Goal: Download file/media

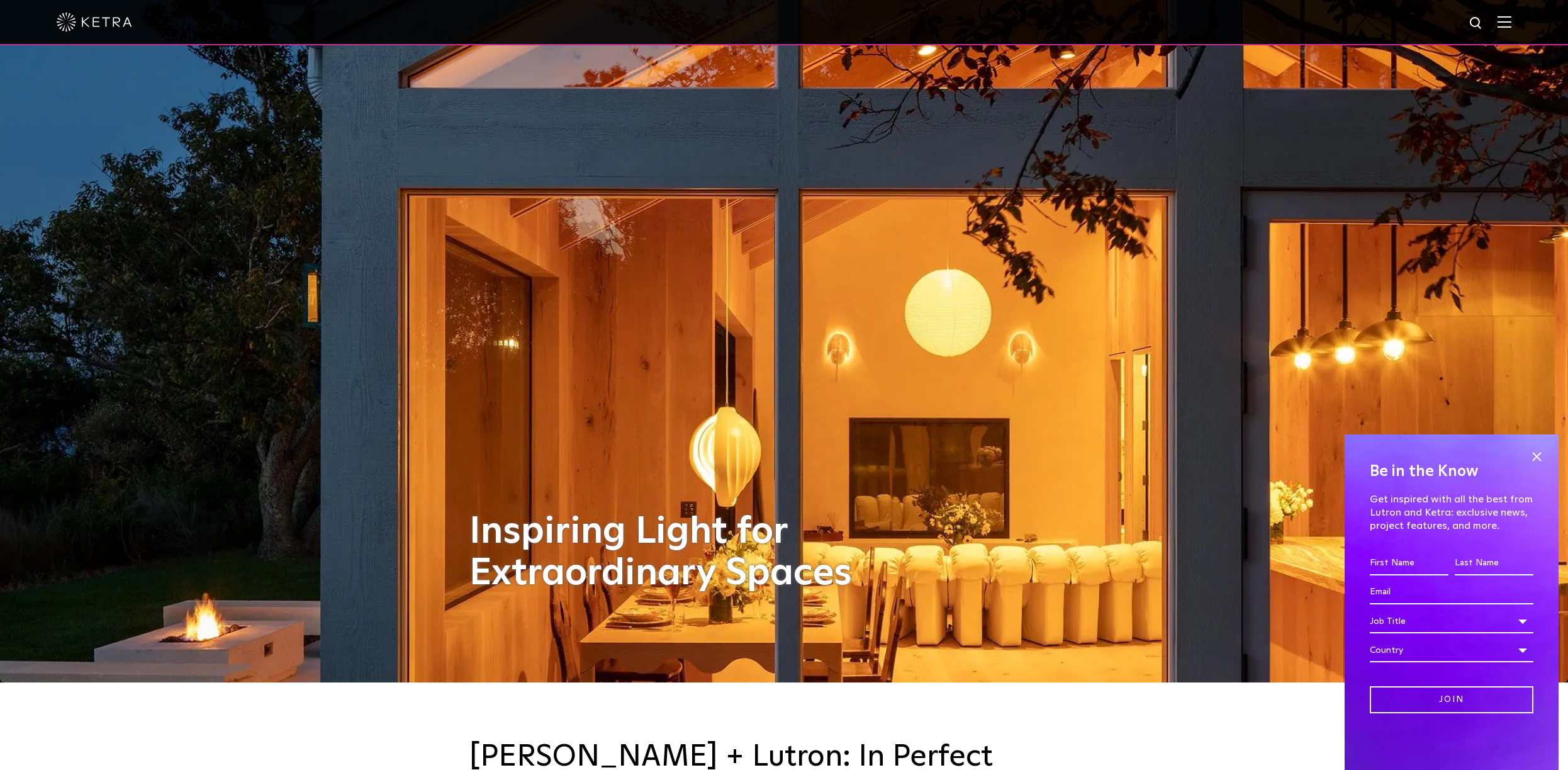
scroll to position [112, 0]
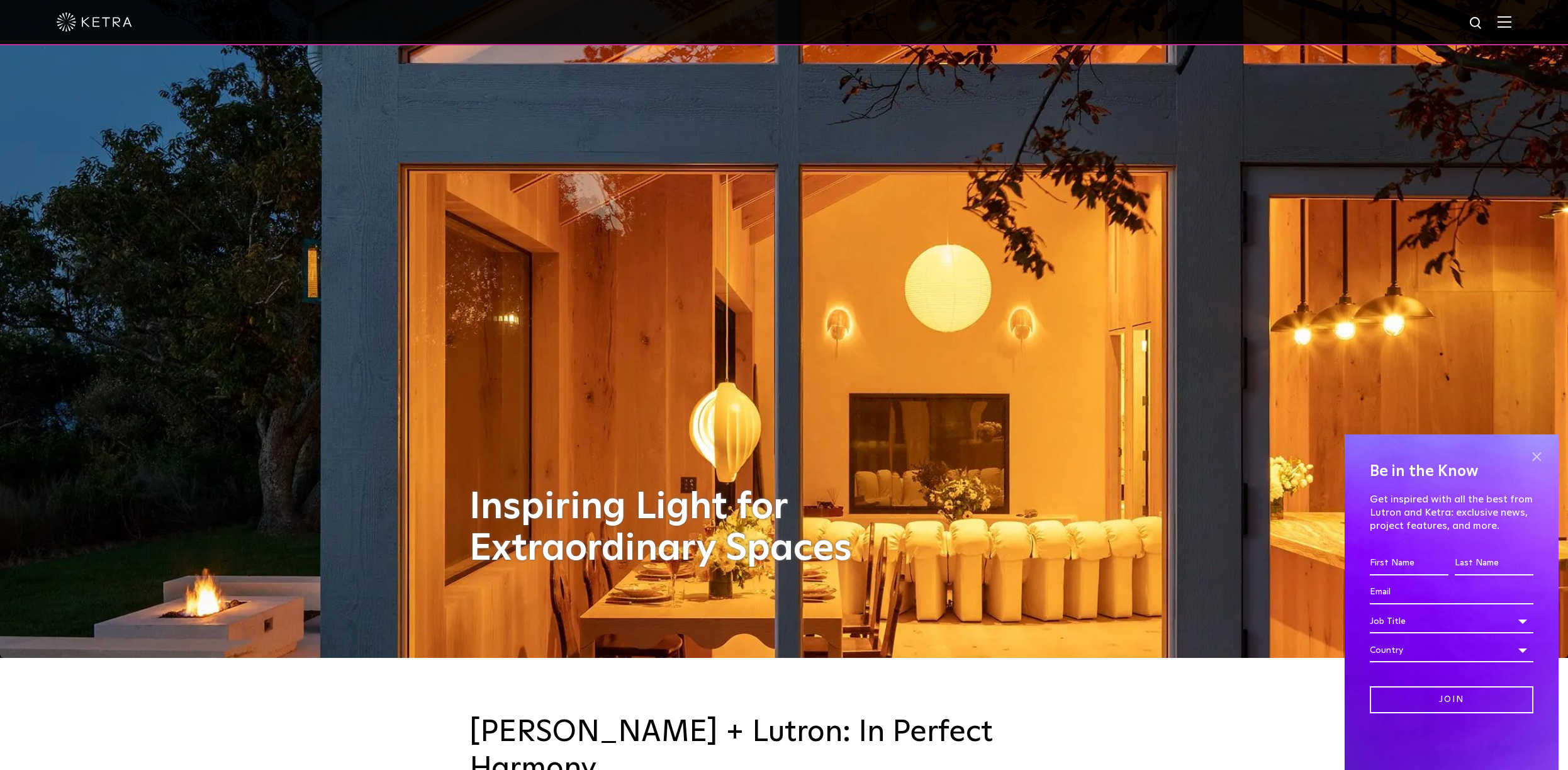
click at [1536, 453] on span at bounding box center [1536, 456] width 19 height 19
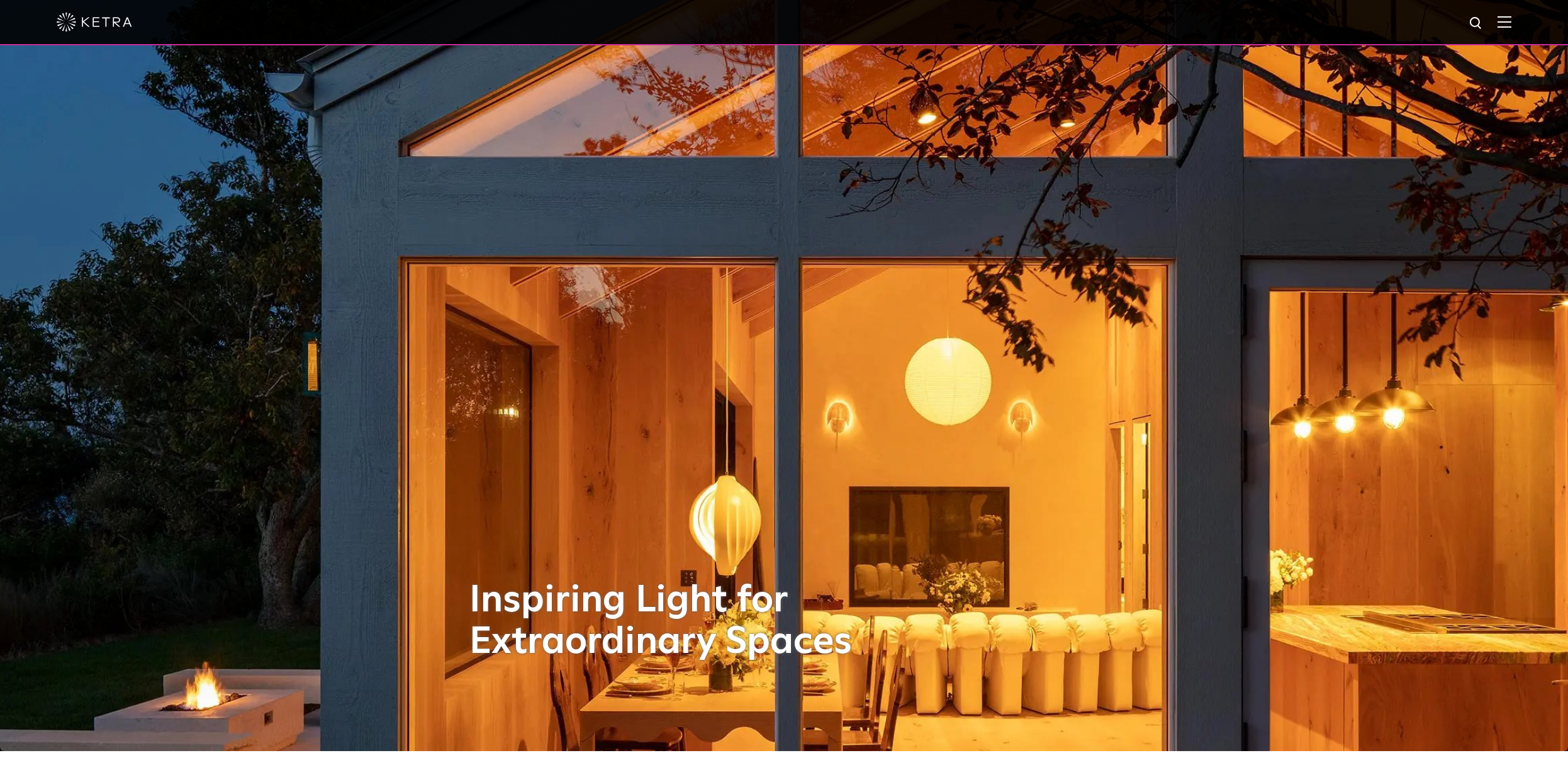
scroll to position [15, 0]
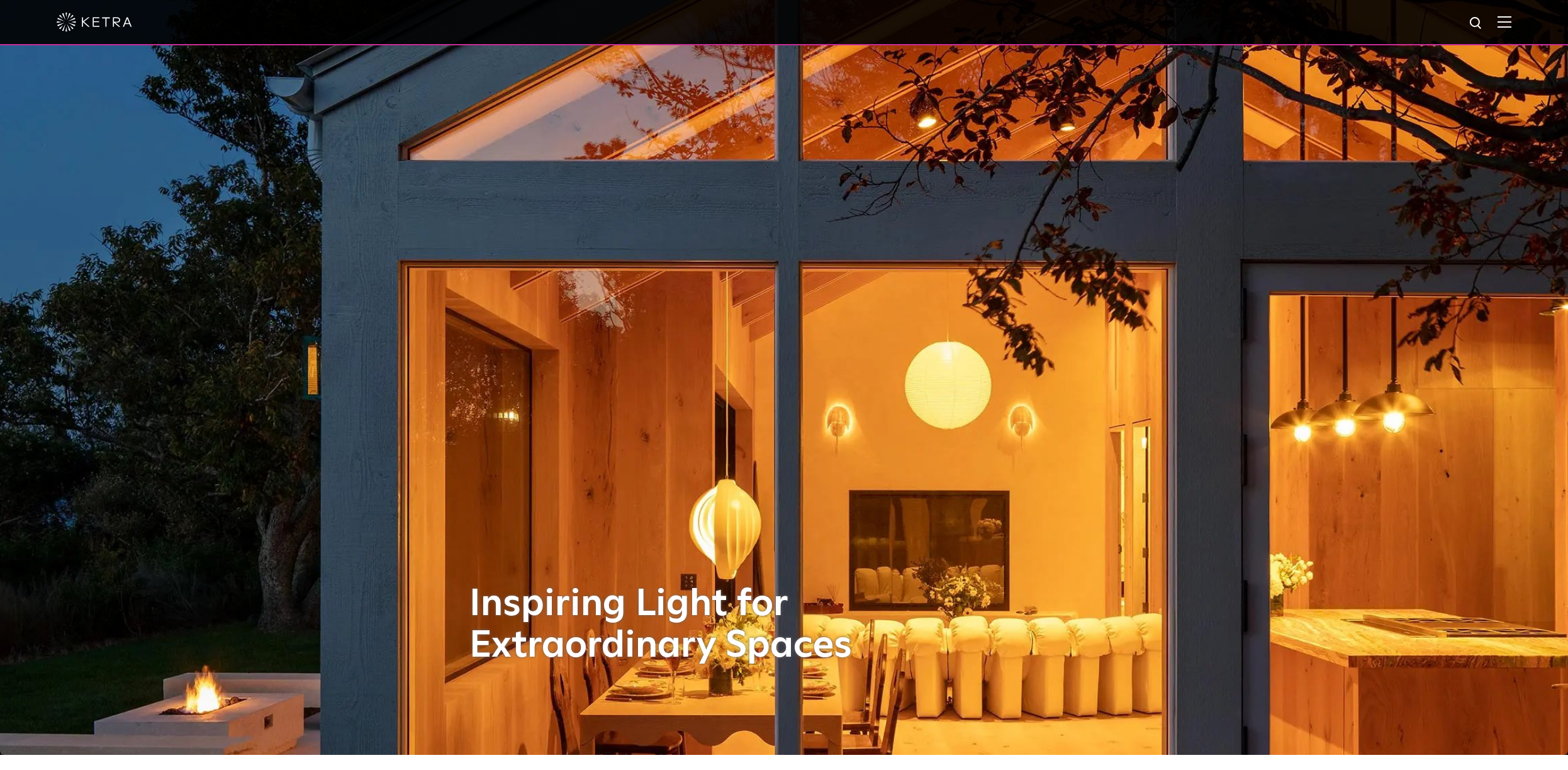
click at [994, 23] on div at bounding box center [784, 22] width 1455 height 44
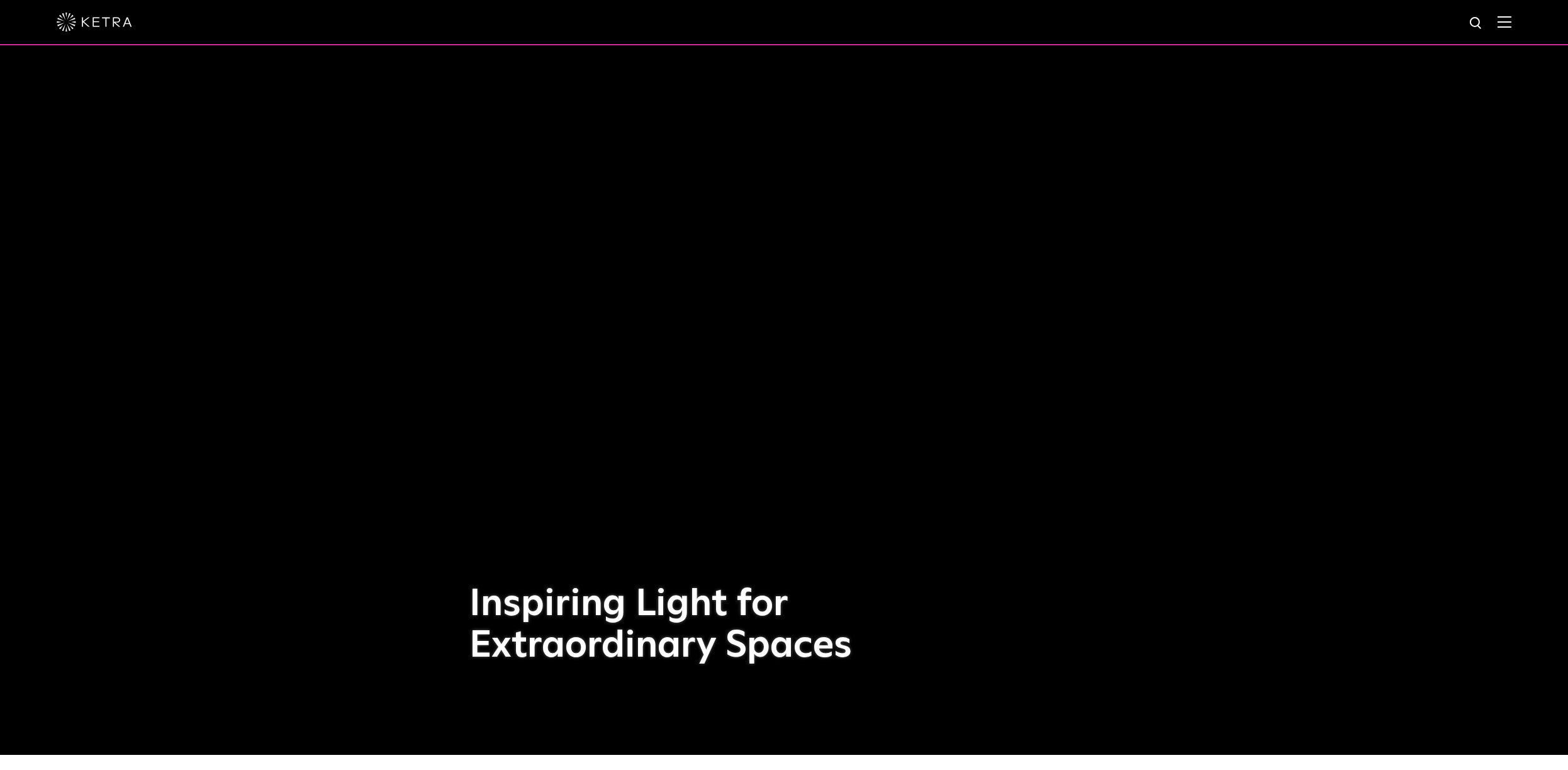
click at [1503, 20] on img at bounding box center [1504, 21] width 14 height 12
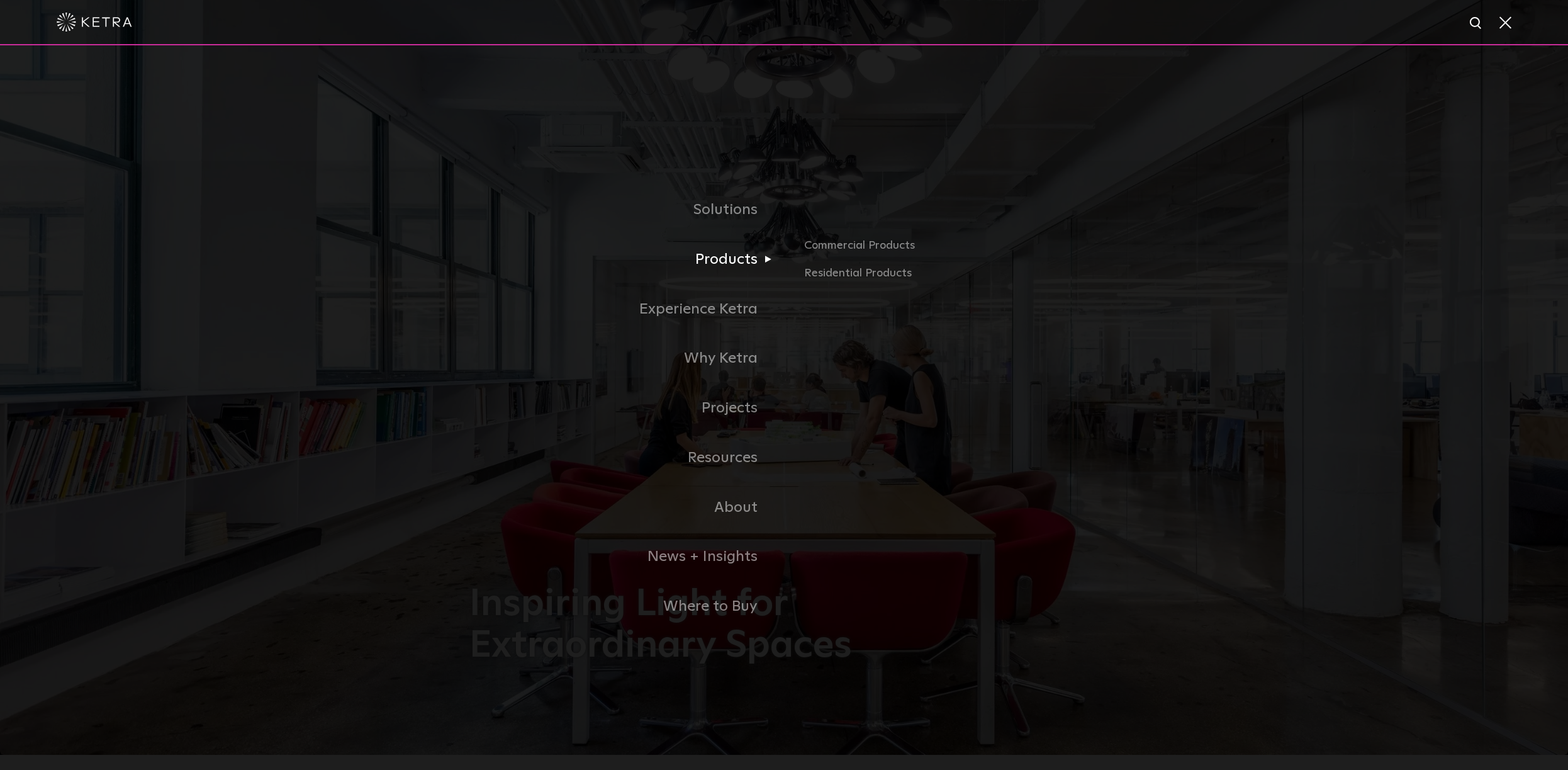
click at [734, 262] on link "Products" at bounding box center [627, 259] width 315 height 50
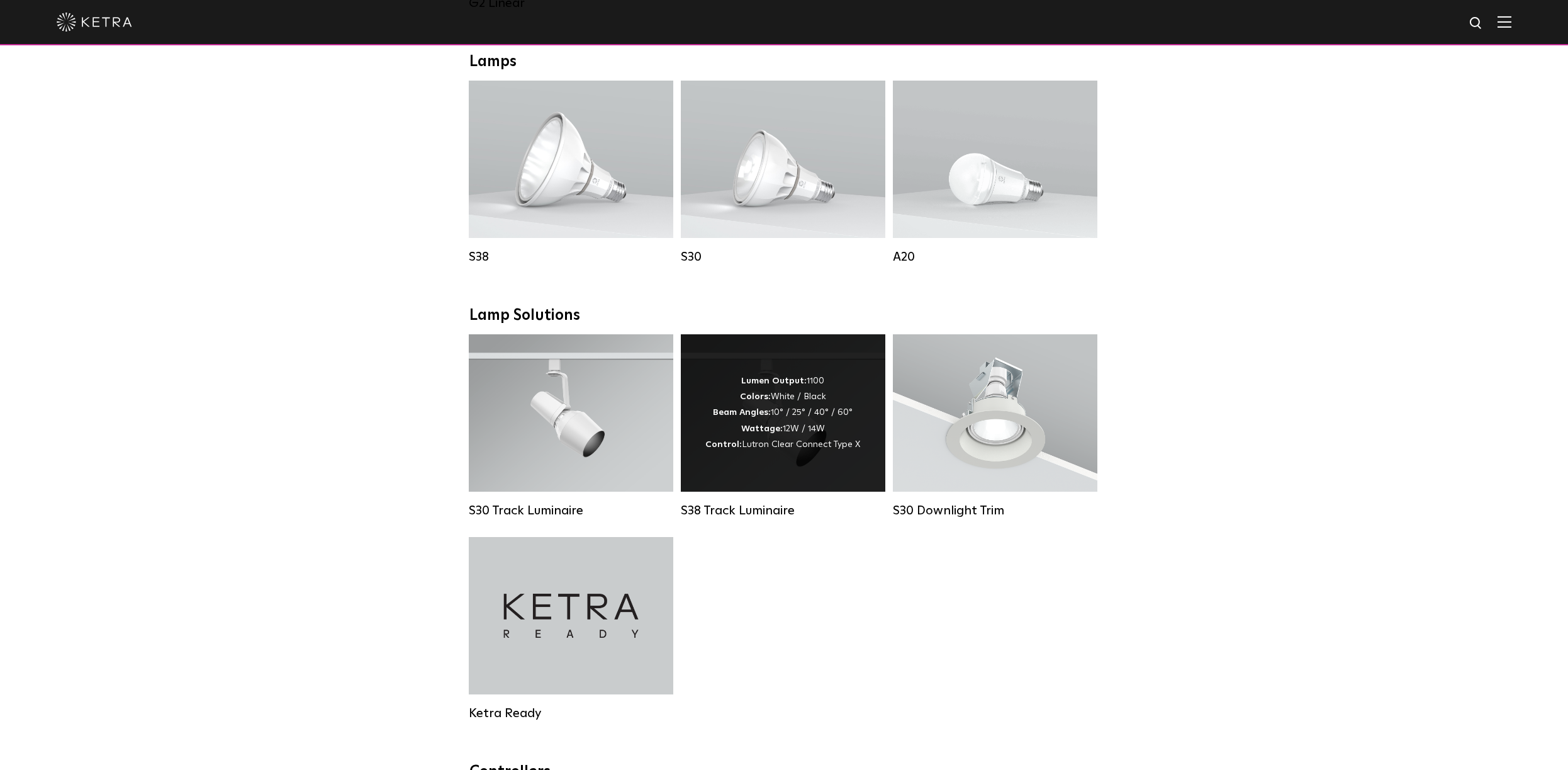
scroll to position [904, 0]
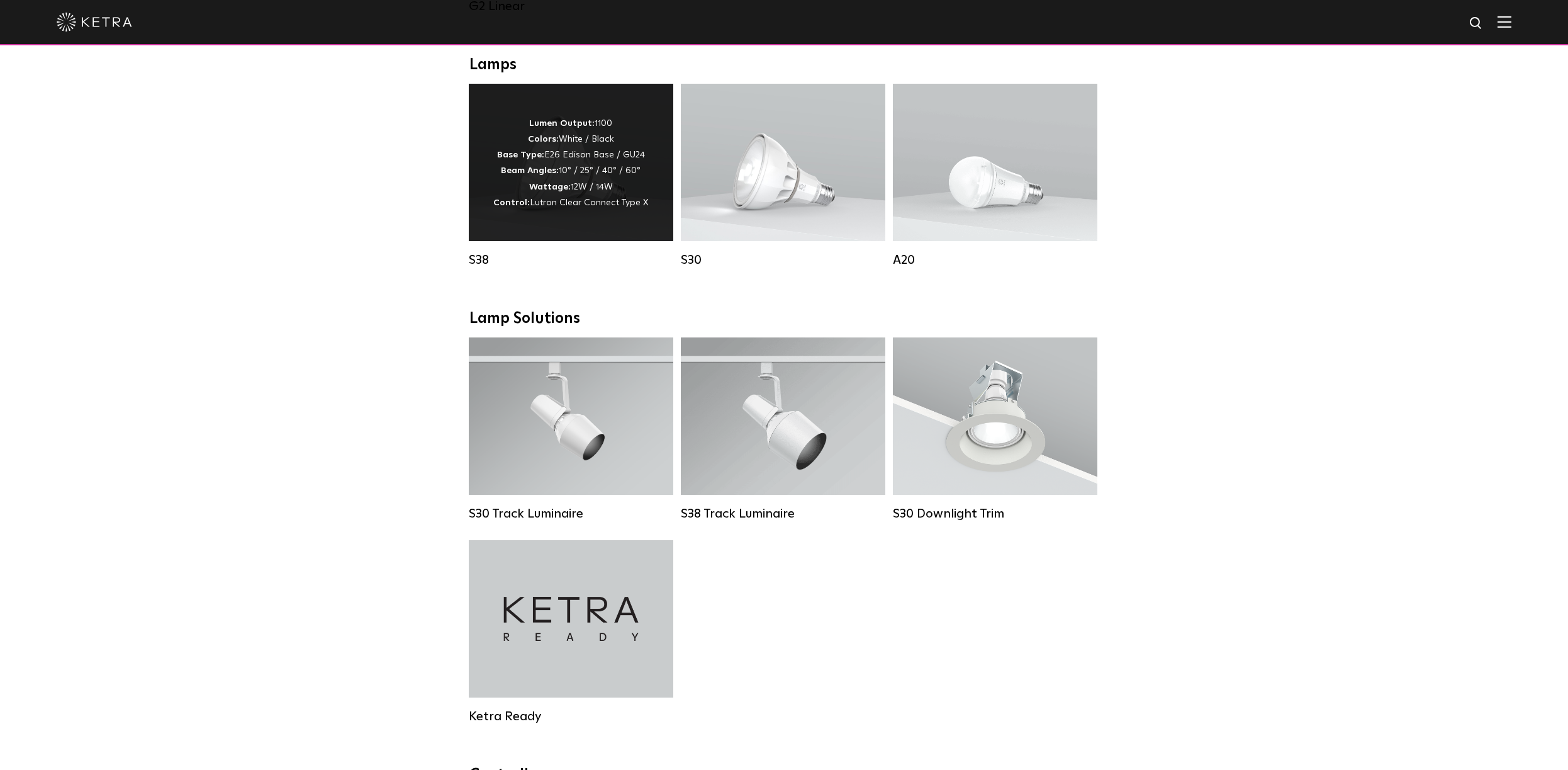
click at [581, 189] on p "Lumen Output: 1100 Colors: White / Black Base Type: E26 Edison Base / GU24 Beam…" at bounding box center [570, 163] width 155 height 95
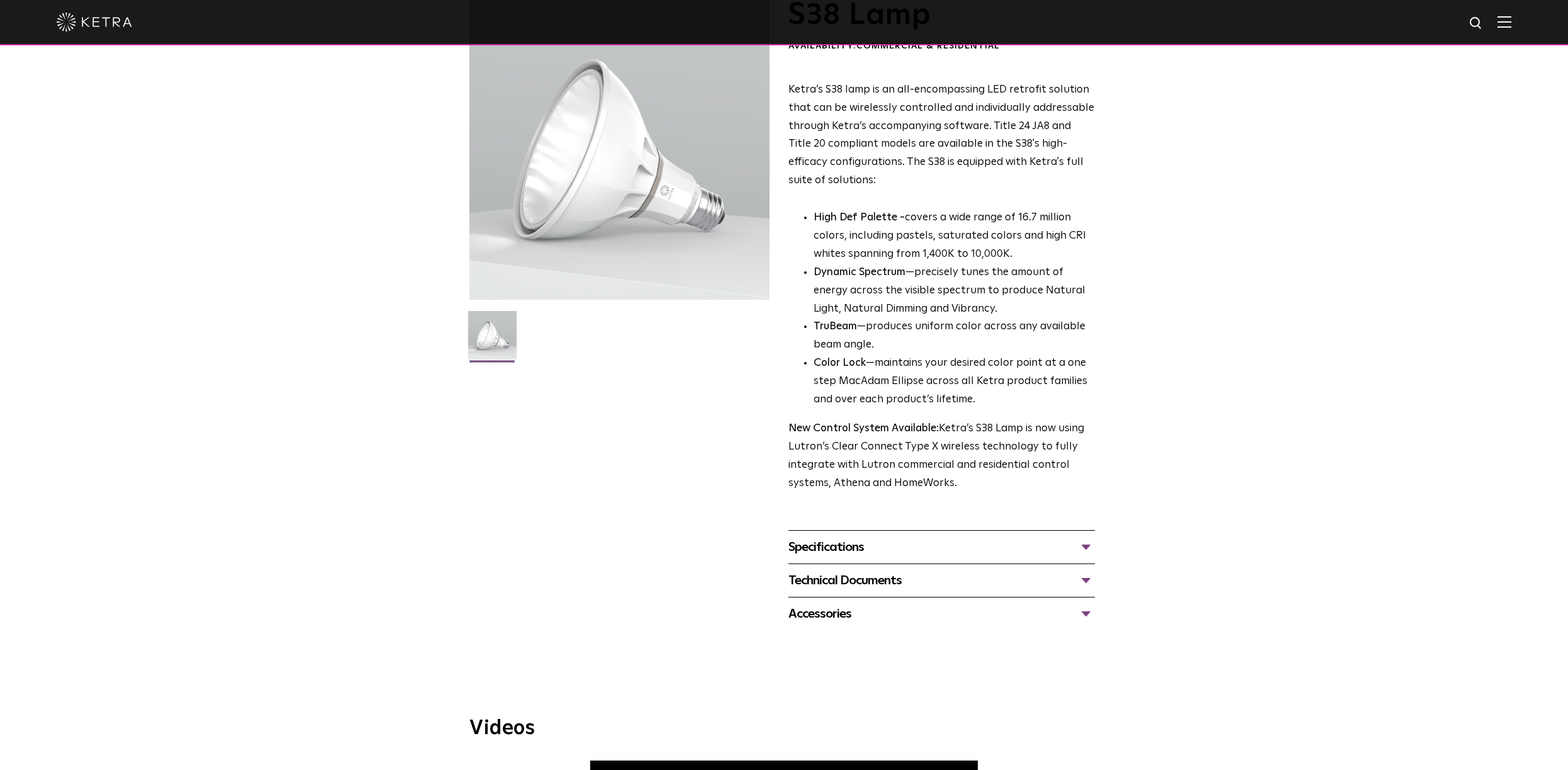
scroll to position [121, 0]
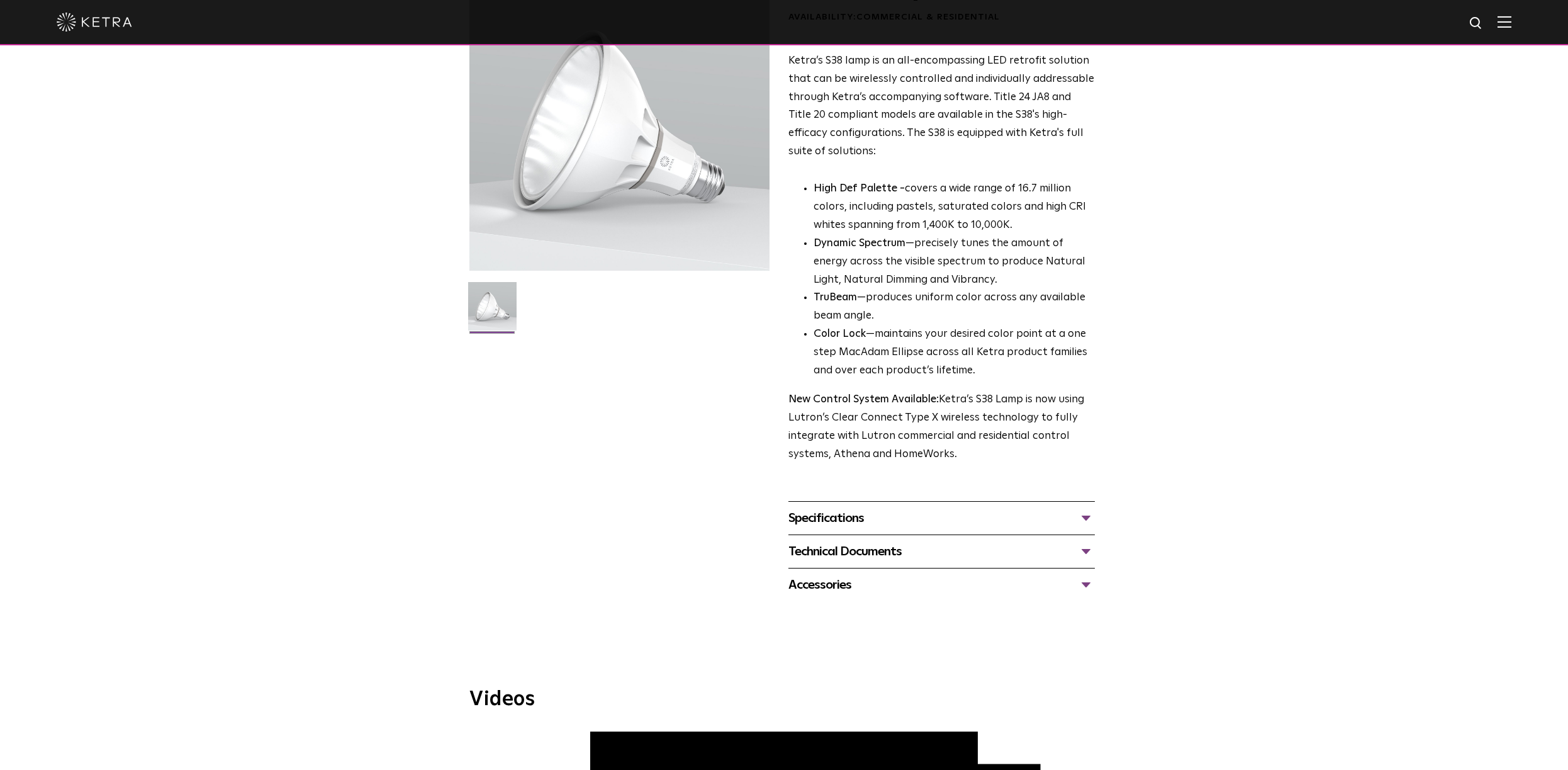
drag, startPoint x: 848, startPoint y: 517, endPoint x: 810, endPoint y: 489, distance: 47.2
click at [847, 517] on div "Specifications" at bounding box center [942, 518] width 307 height 21
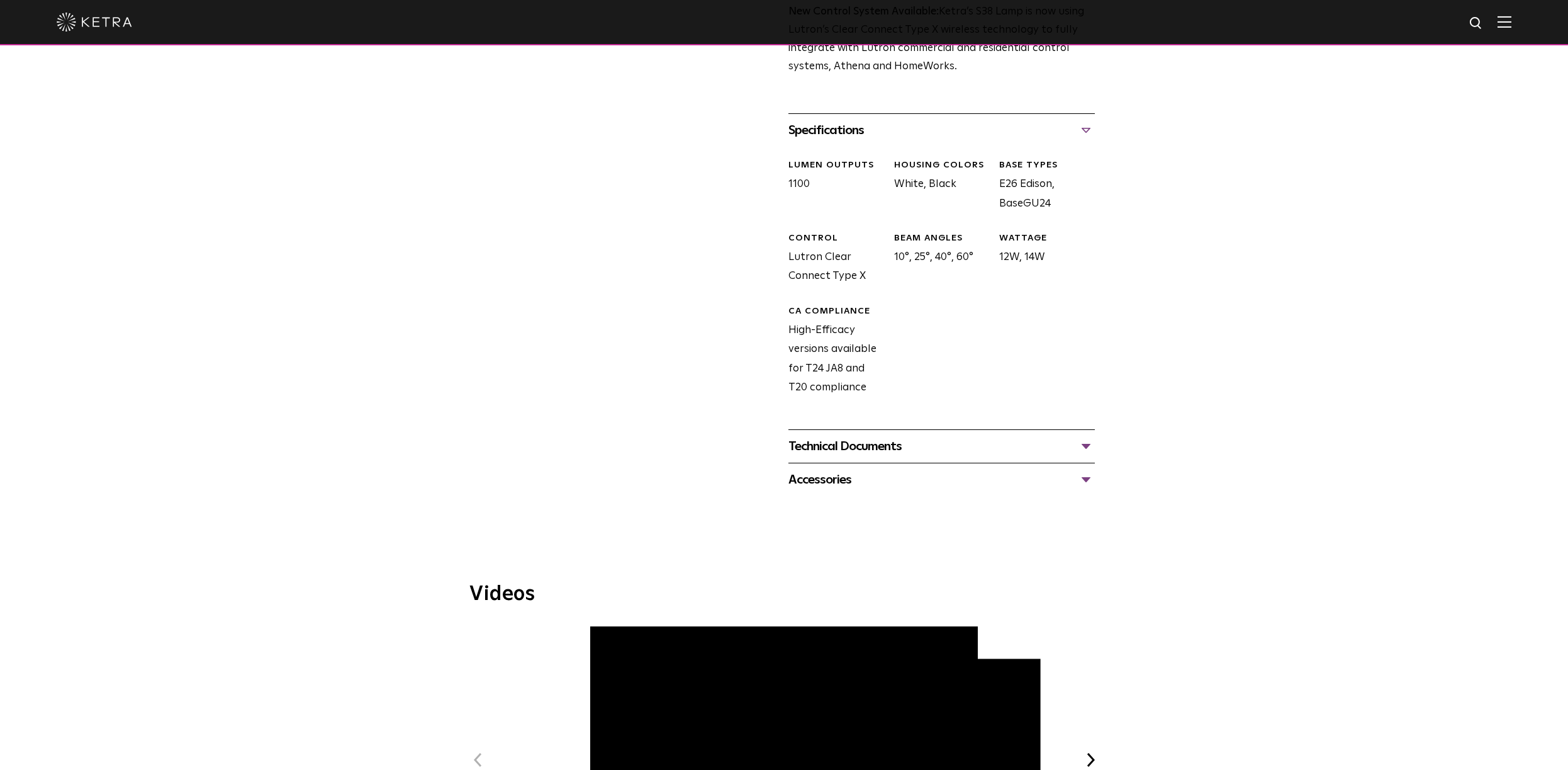
scroll to position [517, 0]
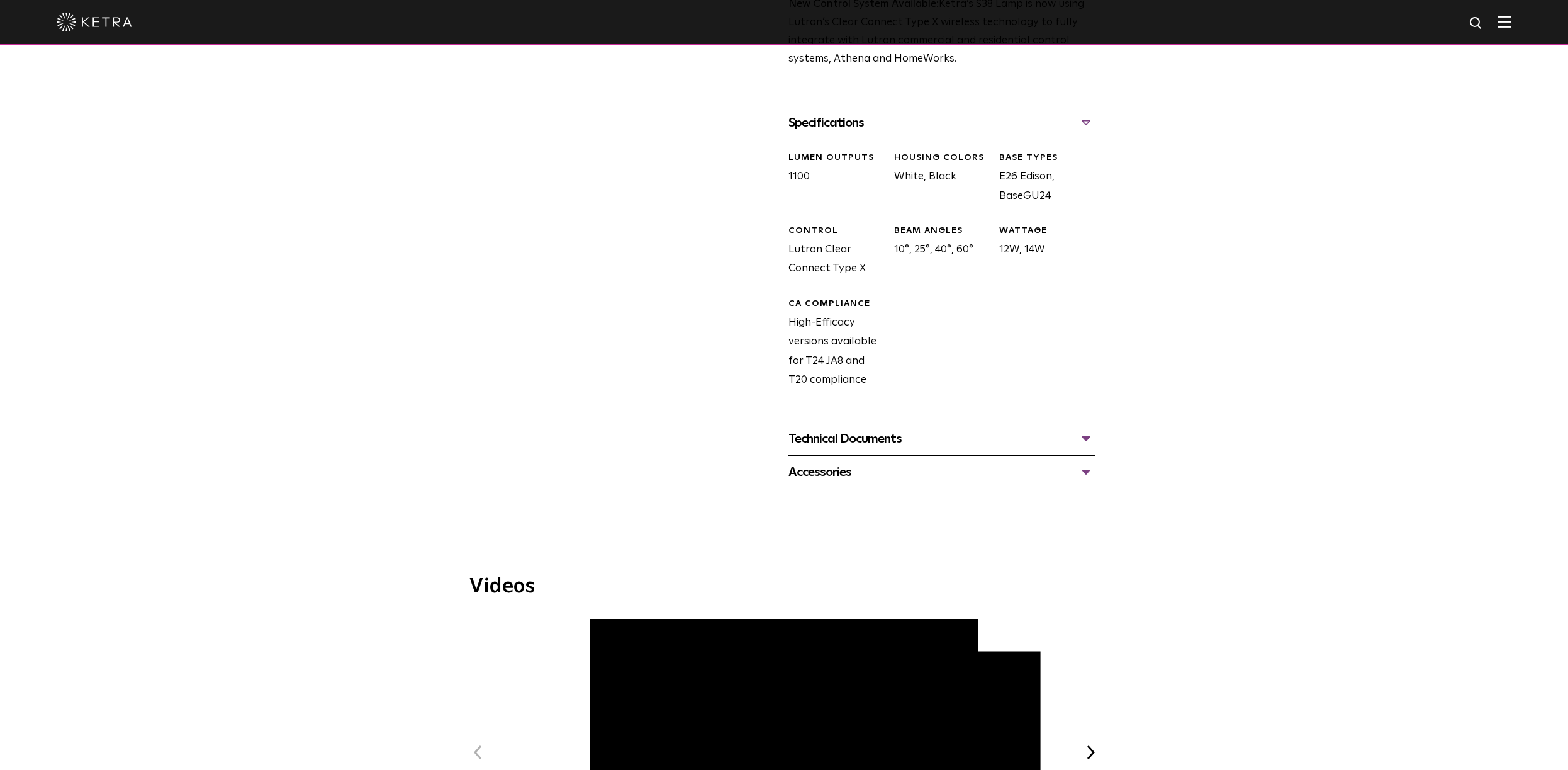
click at [835, 451] on div "Technical Documents S38 Specification Sheet S38 Installation Guide S30 and S38 …" at bounding box center [942, 438] width 307 height 34
drag, startPoint x: 837, startPoint y: 442, endPoint x: 814, endPoint y: 433, distance: 24.7
click at [837, 442] on div "Technical Documents" at bounding box center [942, 439] width 307 height 21
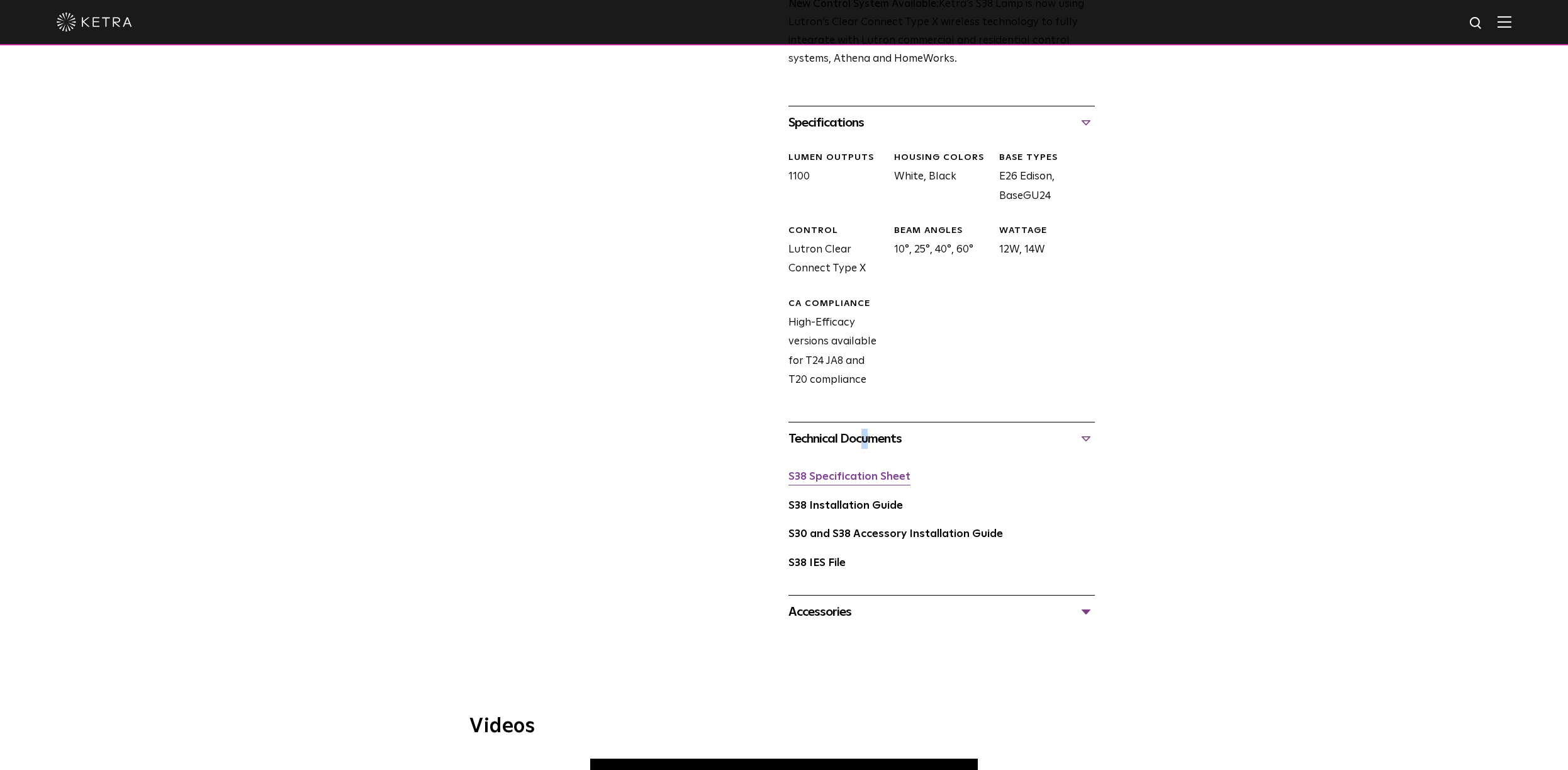
click at [828, 478] on link "S38 Specification Sheet" at bounding box center [849, 476] width 122 height 11
